Goal: Task Accomplishment & Management: Manage account settings

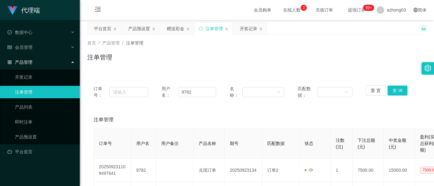
scroll to position [41, 0]
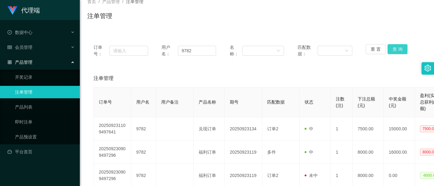
click at [397, 52] on button "查 询" at bounding box center [397, 49] width 20 height 10
click at [401, 52] on button "查 询" at bounding box center [397, 49] width 20 height 10
drag, startPoint x: 402, startPoint y: 52, endPoint x: 380, endPoint y: 57, distance: 22.2
click at [401, 53] on button "查 询" at bounding box center [400, 49] width 27 height 10
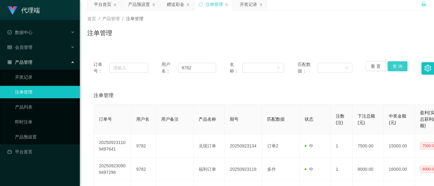
scroll to position [0, 0]
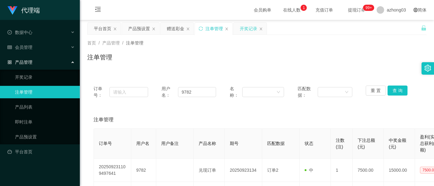
click at [248, 30] on div "开奖记录" at bounding box center [248, 29] width 17 height 12
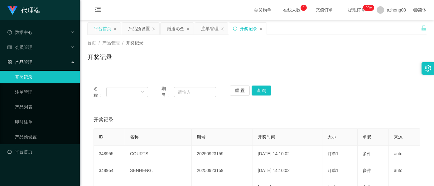
click at [104, 33] on div "平台首页" at bounding box center [102, 29] width 17 height 12
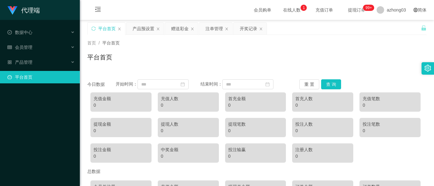
click at [280, 9] on span "在线人数 0 1 2 3 4 5 6 7 8 9 0 1 2 3 4 5 6 7 8 9 0 1 2 3 4 5 6 7 8 9" at bounding box center [292, 10] width 24 height 4
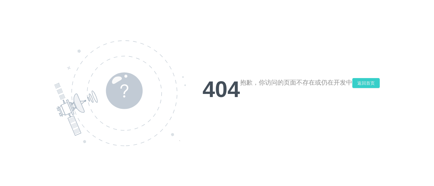
click at [369, 83] on button "返回首页" at bounding box center [365, 83] width 27 height 10
click at [343, 84] on div "抱歉，你访问的页面不存在或仍在开发中" at bounding box center [296, 90] width 112 height 25
click at [408, 24] on div "404 抱歉，你访问的页面不存在或仍在开发中 返回首页" at bounding box center [217, 93] width 434 height 186
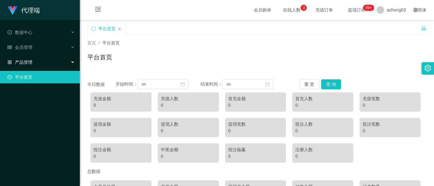
click at [34, 63] on div "产品管理" at bounding box center [40, 62] width 80 height 12
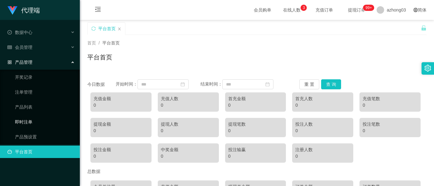
click at [31, 117] on link "即时注单" at bounding box center [45, 122] width 60 height 12
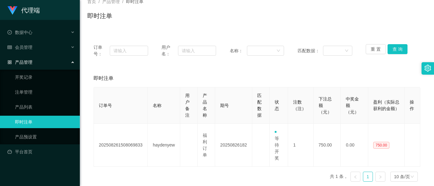
scroll to position [71, 0]
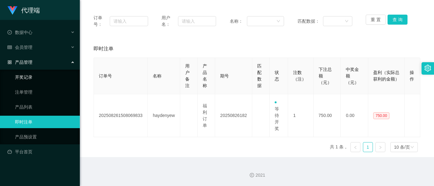
click at [27, 73] on link "开奖记录" at bounding box center [45, 77] width 60 height 12
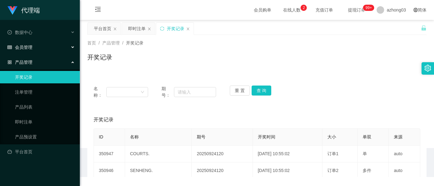
click at [30, 48] on span "会员管理" at bounding box center [19, 47] width 25 height 5
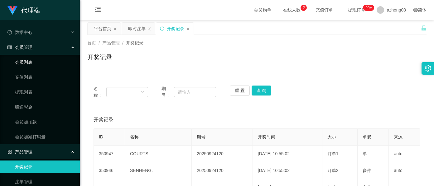
click at [30, 64] on link "会员列表" at bounding box center [45, 62] width 60 height 12
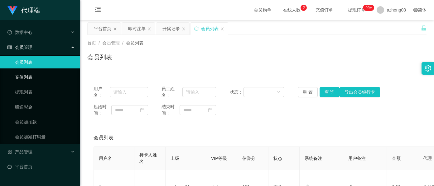
click at [25, 74] on link "充值列表" at bounding box center [45, 77] width 60 height 12
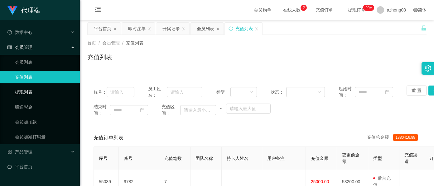
click at [27, 93] on link "提现列表" at bounding box center [45, 92] width 60 height 12
